Goal: Transaction & Acquisition: Download file/media

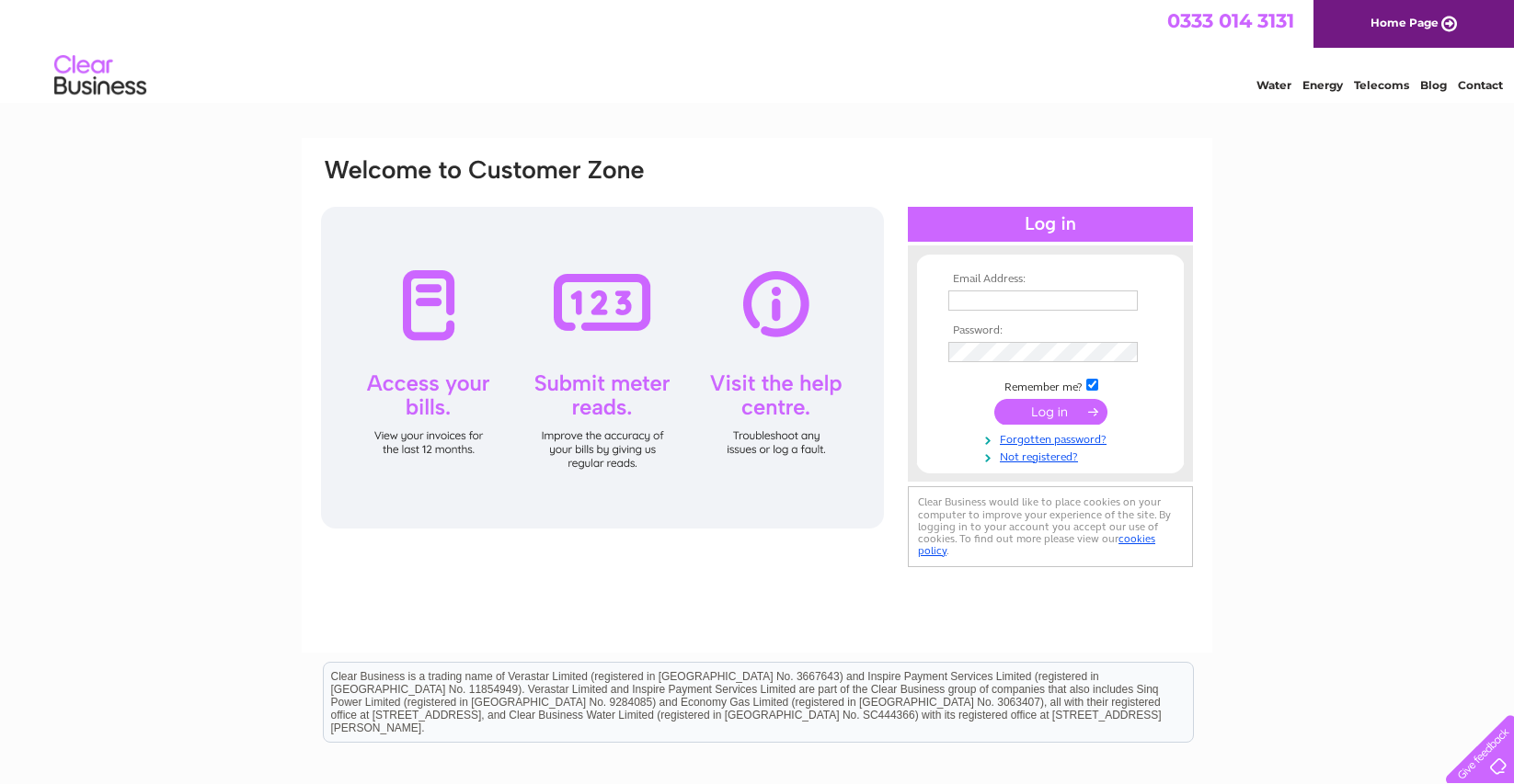
click at [1000, 297] on input "text" at bounding box center [1042, 300] width 189 height 21
type input "helen@dookofedinburgh.com"
click at [1043, 412] on input "submit" at bounding box center [1050, 414] width 113 height 25
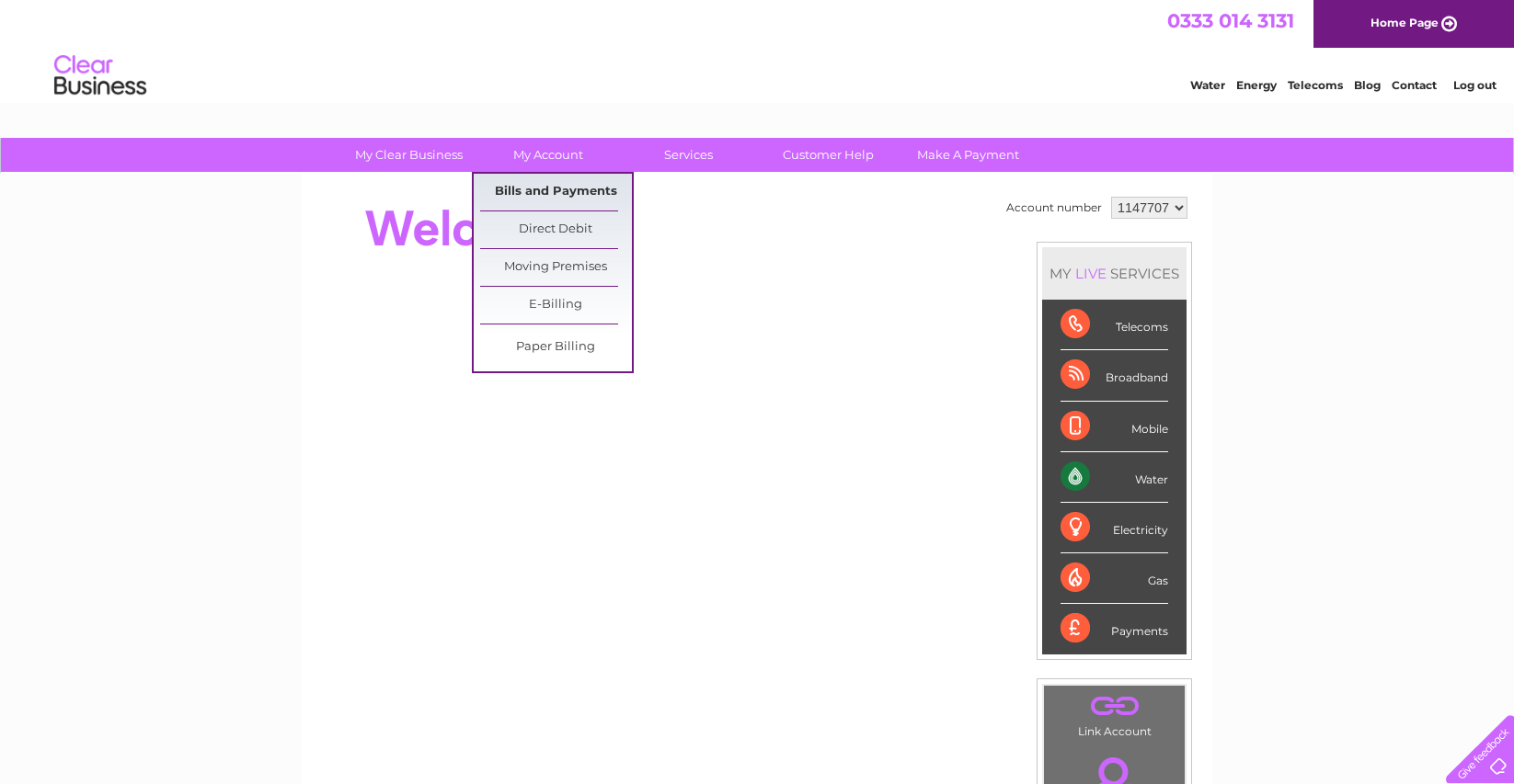
click at [537, 190] on link "Bills and Payments" at bounding box center [556, 192] width 152 height 37
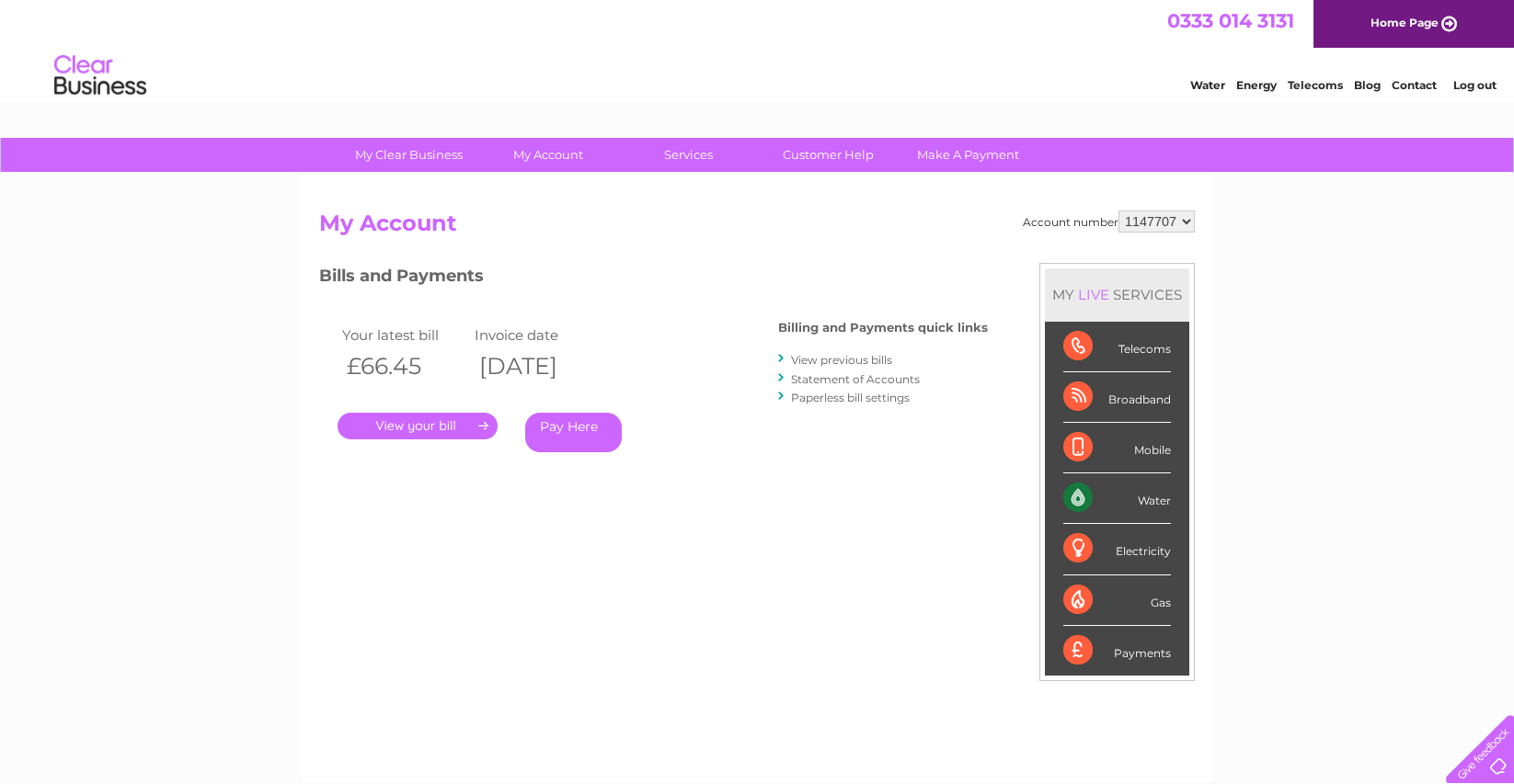
click at [845, 357] on link "View previous bills" at bounding box center [841, 360] width 101 height 14
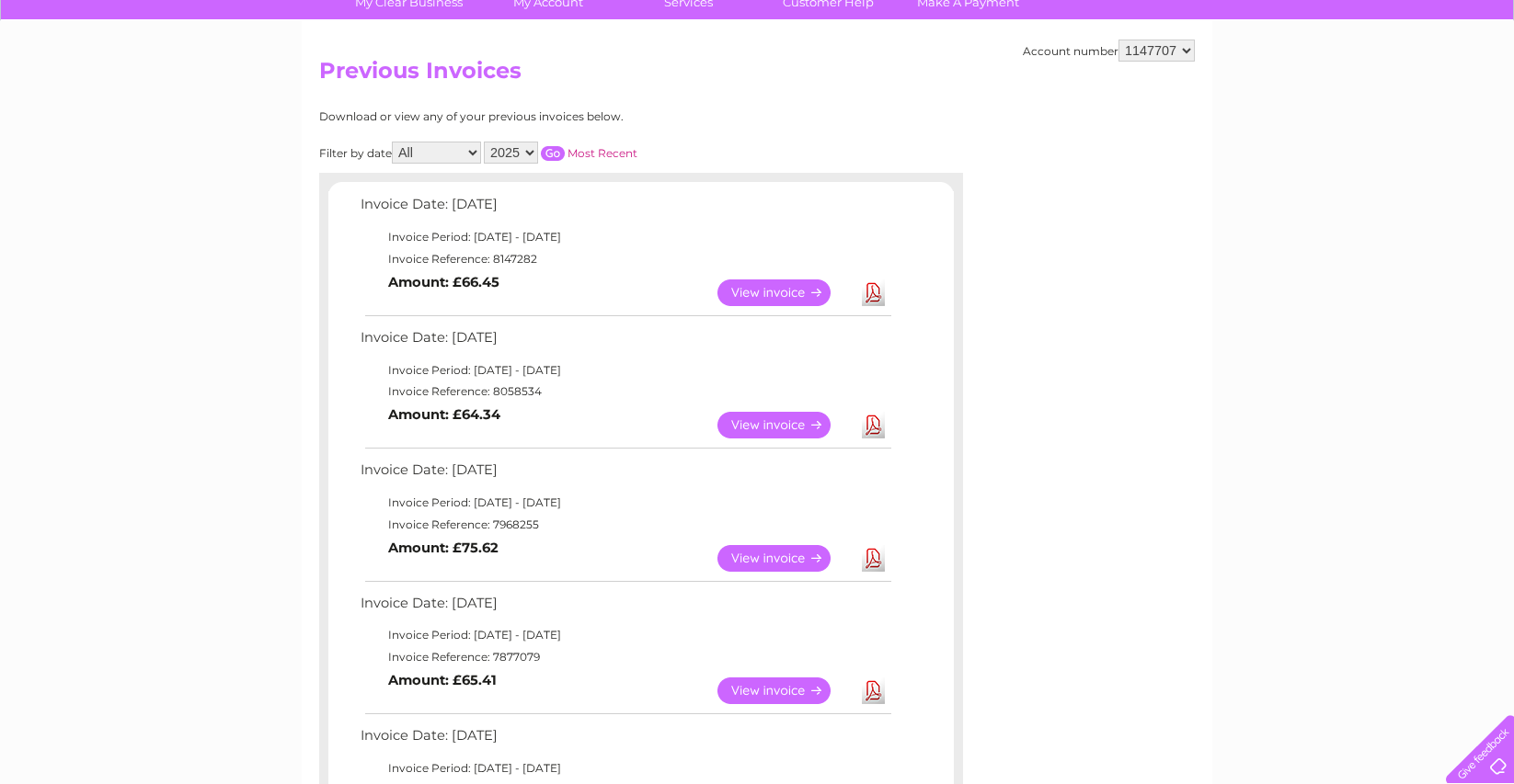
scroll to position [156, 0]
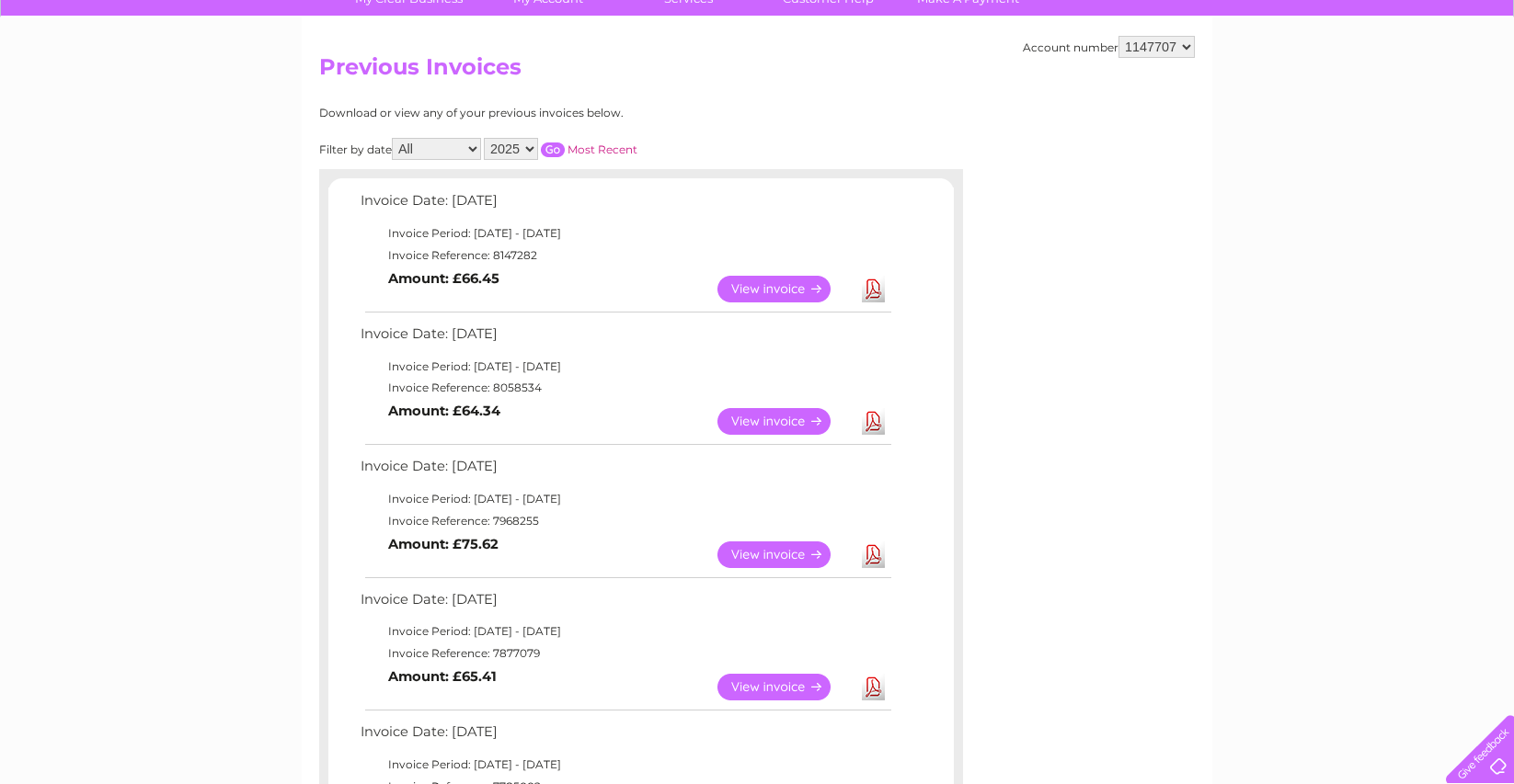
click at [872, 552] on link "Download" at bounding box center [873, 555] width 23 height 26
click at [870, 416] on link "Download" at bounding box center [873, 421] width 23 height 26
click at [874, 684] on link "Download" at bounding box center [873, 687] width 23 height 26
click at [866, 295] on link "Download" at bounding box center [873, 288] width 23 height 26
